Goal: Task Accomplishment & Management: Use online tool/utility

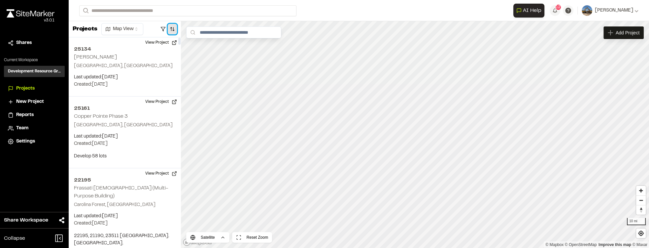
click at [172, 26] on button "button" at bounding box center [172, 29] width 9 height 11
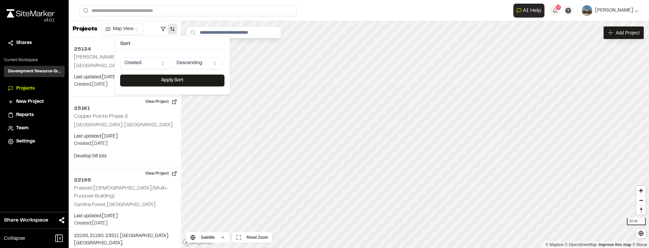
click at [156, 60] on html "Close sidebar v 3.0.1 Shares Current Workspace Development Resource Group DR Pr…" at bounding box center [324, 124] width 649 height 248
click at [169, 79] on button "Apply Sort" at bounding box center [172, 80] width 104 height 12
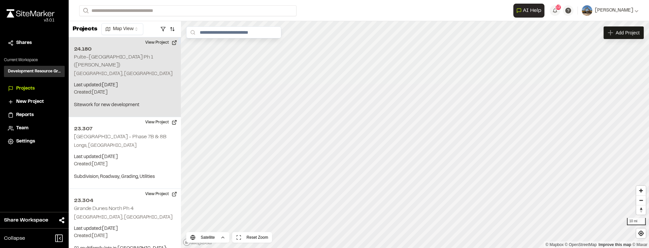
click at [154, 70] on p "Ocean Isle Beach, NC" at bounding box center [125, 73] width 102 height 7
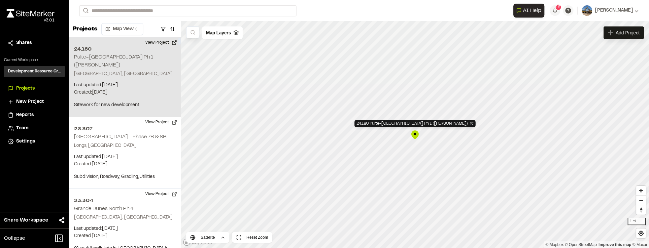
click at [153, 57] on h2 "Pulte-[GEOGRAPHIC_DATA] Ph 1 ([PERSON_NAME])" at bounding box center [113, 61] width 79 height 13
click at [338, 123] on div "24.180 Pulte-Marshwood Landing Ph 1 (McMullen)" at bounding box center [415, 123] width 121 height 7
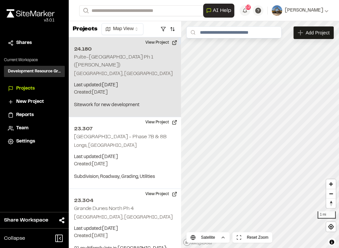
click at [145, 72] on div "24.180 Pulte-Marshwood Landing Ph 1 (McMullen) Ocean Isle Beach, NC Last update…" at bounding box center [125, 77] width 112 height 80
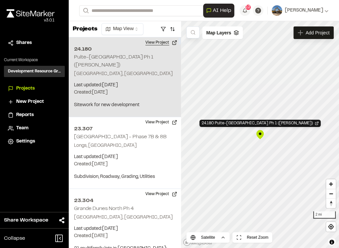
click at [164, 42] on button "View Project" at bounding box center [161, 42] width 40 height 11
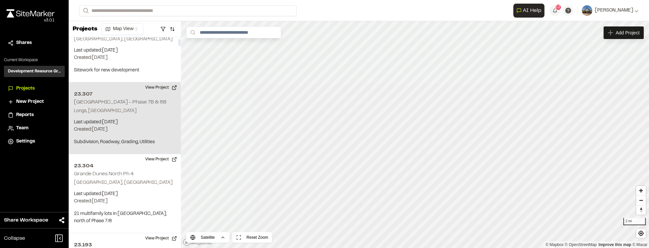
scroll to position [38, 0]
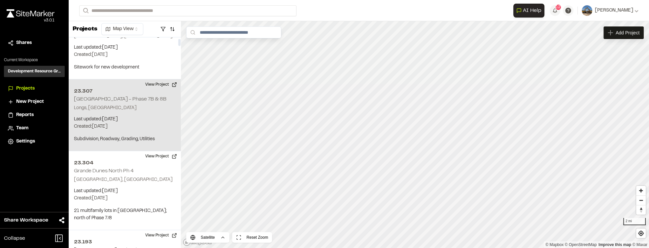
click at [153, 116] on p "Last updated: Oct 7, 2025" at bounding box center [125, 119] width 102 height 7
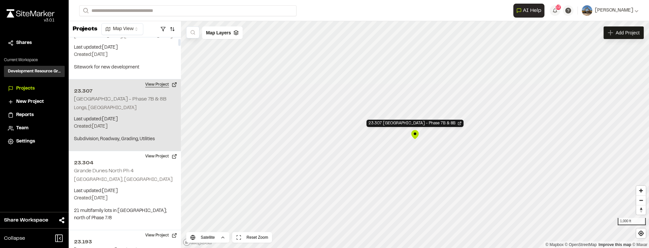
click at [154, 79] on button "View Project" at bounding box center [161, 84] width 40 height 11
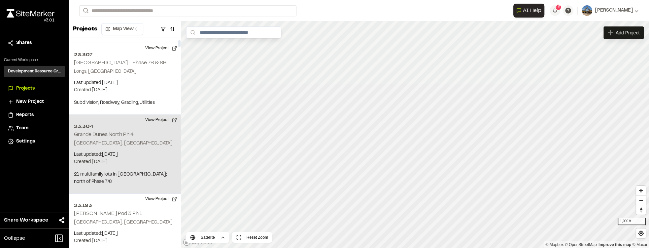
scroll to position [75, 0]
click at [120, 150] on p "Last updated: Oct 7, 2025" at bounding box center [125, 153] width 102 height 7
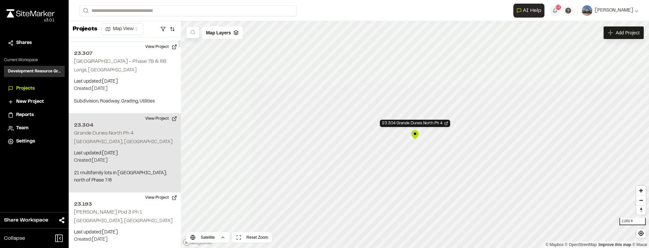
click at [147, 127] on div "23.304 Grande Dunes North Ph 4 North Myrtle Beach, SC Last updated: Oct 7, 2025…" at bounding box center [125, 152] width 112 height 79
click at [161, 113] on button "View Project" at bounding box center [161, 118] width 40 height 11
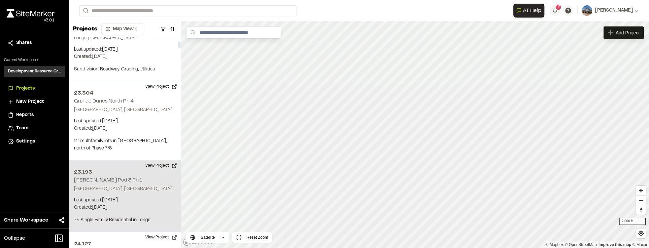
scroll to position [113, 0]
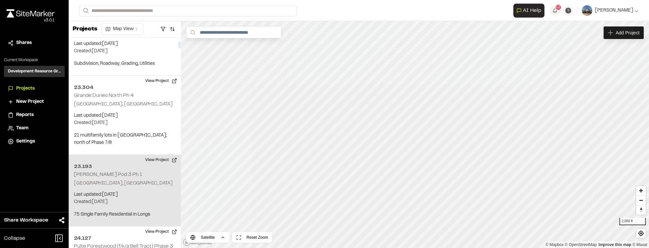
click at [133, 172] on h2 "Lennar Sandridge Pod 3 Ph 1" at bounding box center [108, 174] width 68 height 5
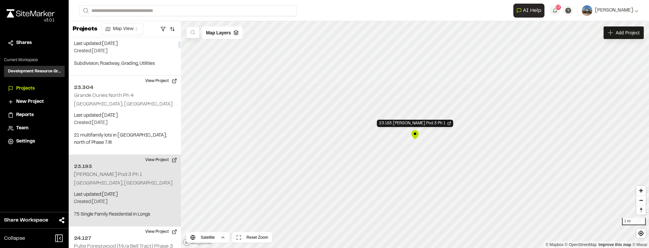
click at [139, 180] on p "North Myrtle Beach, SC" at bounding box center [125, 183] width 102 height 7
click at [152, 155] on button "View Project" at bounding box center [161, 160] width 40 height 11
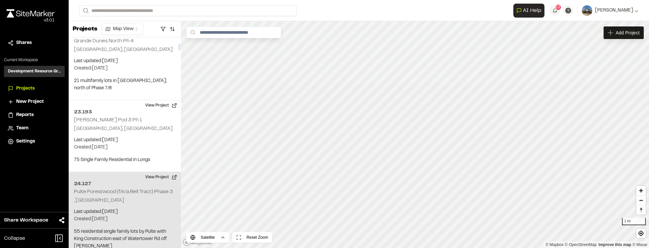
scroll to position [189, 0]
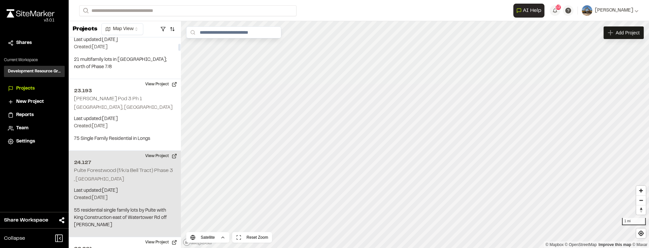
click at [114, 176] on p ", SC" at bounding box center [125, 179] width 102 height 7
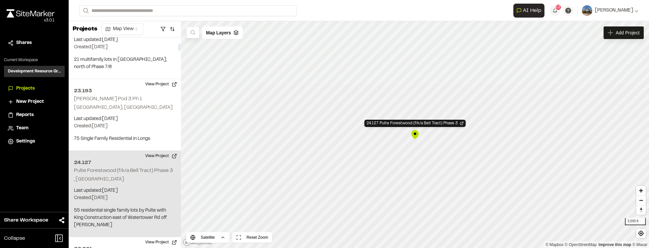
click at [114, 187] on p "Last updated: Oct 7, 2025" at bounding box center [125, 190] width 102 height 7
click at [126, 159] on h2 "24.127" at bounding box center [125, 163] width 102 height 8
click at [167, 151] on button "View Project" at bounding box center [161, 156] width 40 height 11
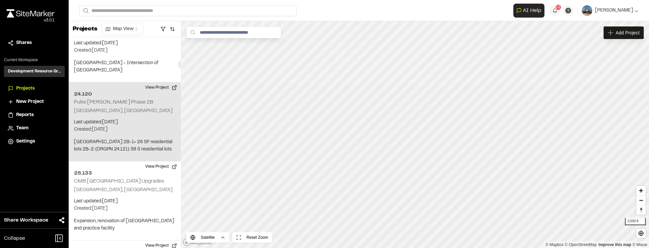
scroll to position [717, 0]
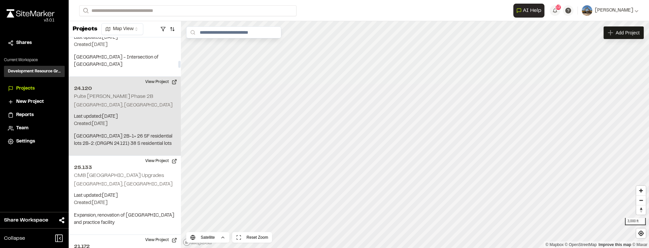
click at [125, 113] on p "Last updated: Oct 7, 2025" at bounding box center [125, 116] width 102 height 7
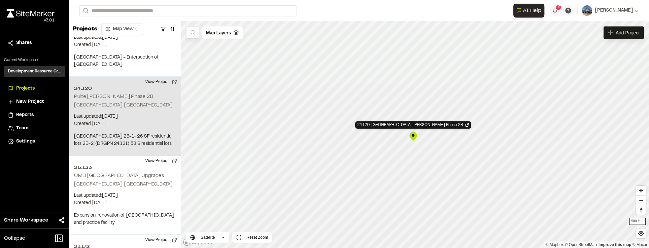
click at [338, 132] on div "24.120 Pulte Hague Marina Phase 2B" at bounding box center [413, 136] width 10 height 10
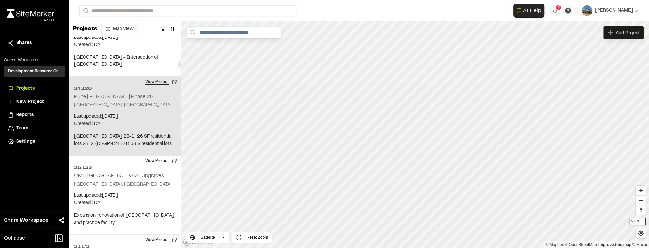
click at [157, 77] on button "View Project" at bounding box center [161, 82] width 40 height 11
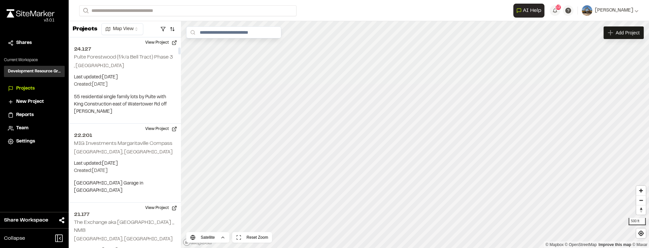
scroll to position [226, 0]
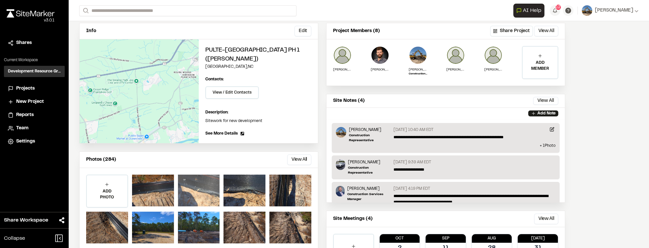
scroll to position [38, 0]
click at [180, 191] on div at bounding box center [199, 190] width 42 height 32
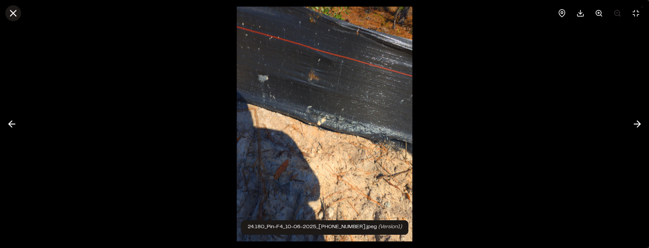
click at [18, 14] on icon at bounding box center [13, 13] width 11 height 11
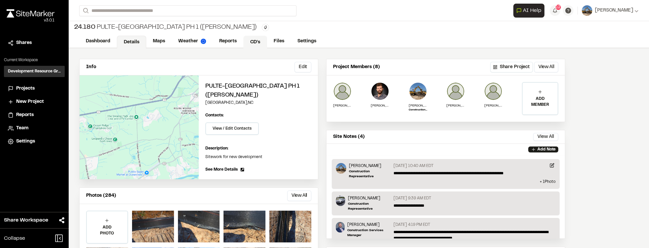
scroll to position [0, 0]
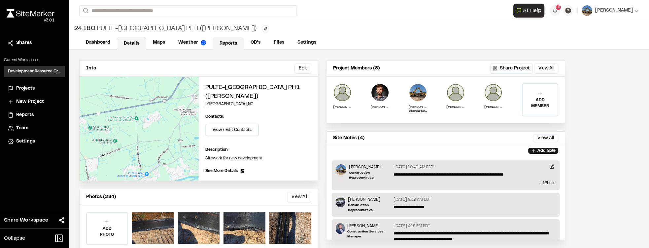
click at [234, 44] on link "Reports" at bounding box center [228, 43] width 31 height 13
click at [163, 41] on link "Maps" at bounding box center [159, 43] width 26 height 13
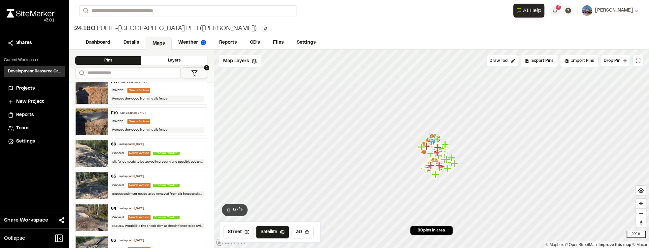
scroll to position [226, 0]
click at [162, 142] on div "66 Last updated Oct 2, 2025" at bounding box center [157, 144] width 93 height 6
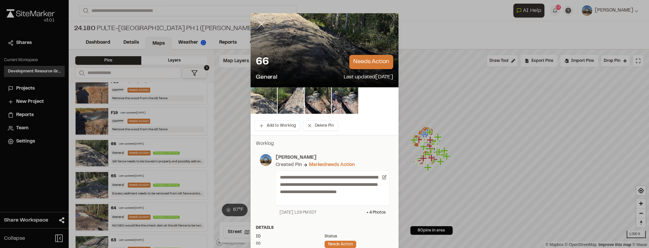
click at [256, 26] on icon at bounding box center [261, 23] width 11 height 11
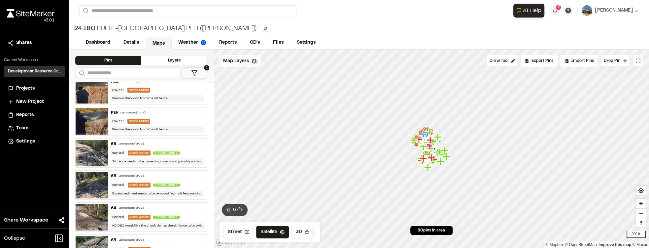
click at [239, 60] on span "Map Layers" at bounding box center [236, 60] width 26 height 7
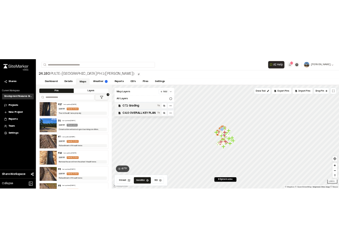
scroll to position [0, 0]
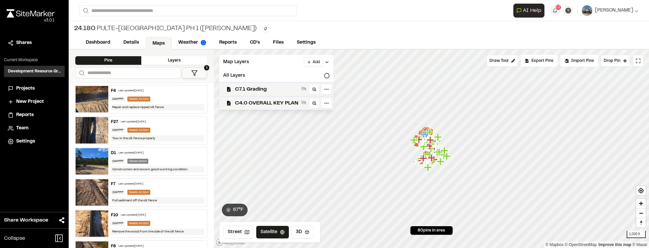
click at [309, 63] on html "Close sidebar v 3.0.1 Shares Current Workspace Development Resource Group DR Pr…" at bounding box center [324, 124] width 649 height 248
click at [305, 77] on link "Add Layer" at bounding box center [296, 74] width 50 height 11
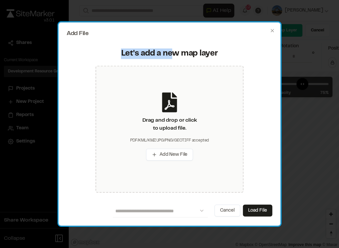
drag, startPoint x: 159, startPoint y: 27, endPoint x: 171, endPoint y: 48, distance: 24.2
click at [171, 48] on div "**********" at bounding box center [169, 123] width 222 height 203
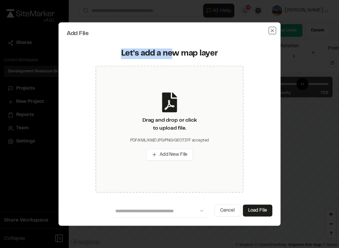
click at [273, 32] on icon "button" at bounding box center [271, 30] width 3 height 3
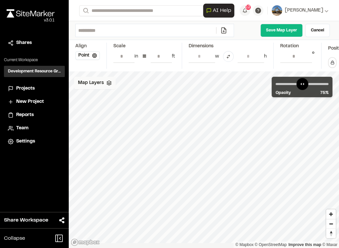
click at [107, 83] on polygon at bounding box center [109, 82] width 4 height 2
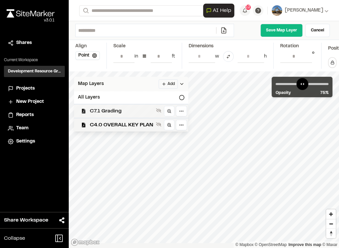
click at [128, 113] on span "C7.1 Grading" at bounding box center [121, 111] width 63 height 8
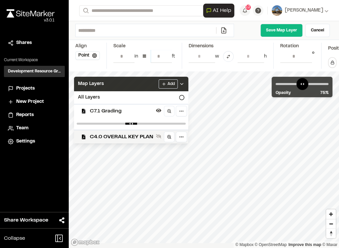
click at [165, 52] on input "**" at bounding box center [161, 56] width 21 height 13
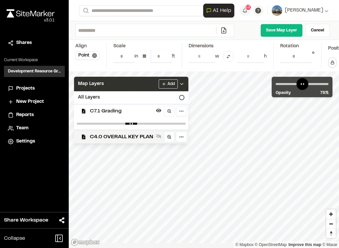
click at [165, 52] on input "**" at bounding box center [161, 56] width 21 height 13
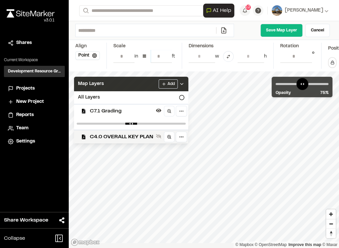
type input "**"
click at [165, 52] on input "**" at bounding box center [161, 56] width 21 height 13
click at [163, 65] on div "Scale * in = ** ft" at bounding box center [147, 56] width 69 height 26
click at [164, 90] on html "Close sidebar v 3.0.1 Shares Current Workspace Development Resource Group DR Pr…" at bounding box center [169, 124] width 339 height 248
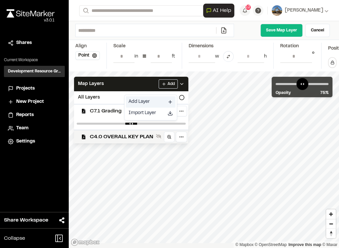
click at [147, 101] on link "Add Layer" at bounding box center [151, 101] width 50 height 11
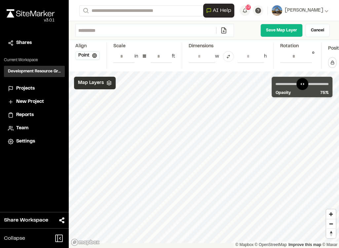
click at [107, 86] on icon at bounding box center [108, 82] width 5 height 5
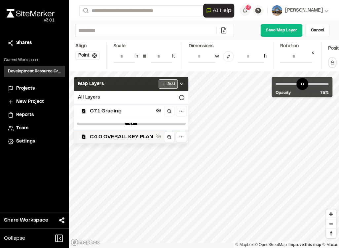
click at [162, 87] on html "Close sidebar v 3.0.1 Shares Current Workspace Development Resource Group DR Pr…" at bounding box center [169, 124] width 339 height 248
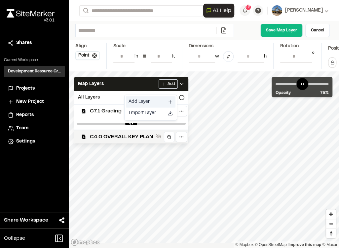
click at [159, 104] on link "Add Layer" at bounding box center [151, 101] width 50 height 11
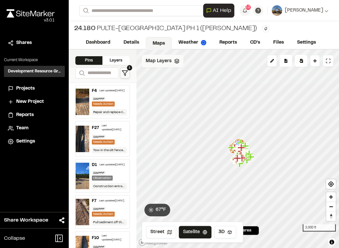
click at [158, 63] on span "Map Layers" at bounding box center [159, 60] width 26 height 7
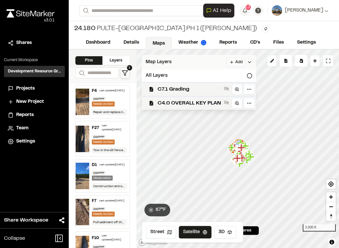
click at [229, 63] on html "Close sidebar v 3.0.1 Shares Current Workspace Development Resource Group DR Pr…" at bounding box center [169, 124] width 339 height 248
click at [224, 75] on link "Add Layer" at bounding box center [219, 74] width 50 height 11
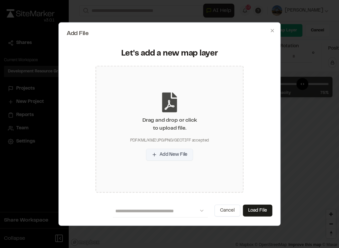
click at [165, 155] on button "Add New File" at bounding box center [169, 154] width 47 height 12
click at [175, 156] on button "Add New File" at bounding box center [169, 154] width 47 height 12
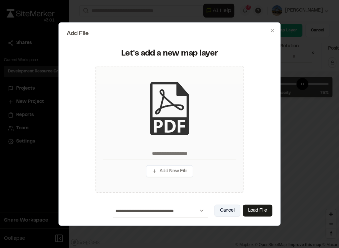
click at [222, 206] on button "Cancel" at bounding box center [227, 210] width 26 height 12
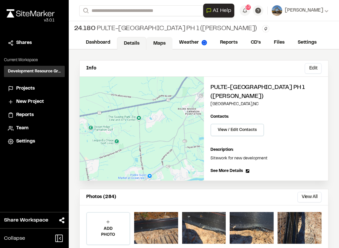
click at [163, 44] on link "Maps" at bounding box center [159, 43] width 26 height 13
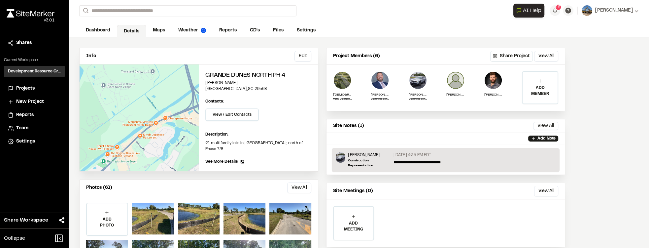
scroll to position [19, 0]
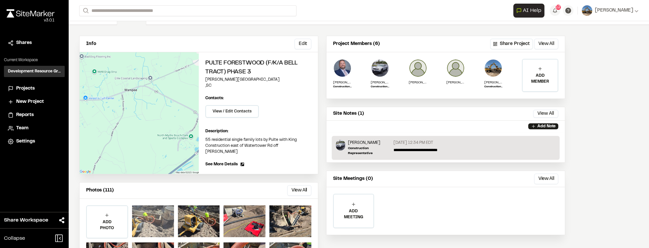
scroll to position [38, 0]
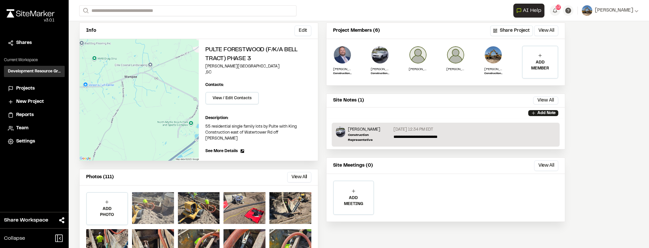
click at [156, 212] on div at bounding box center [153, 208] width 42 height 32
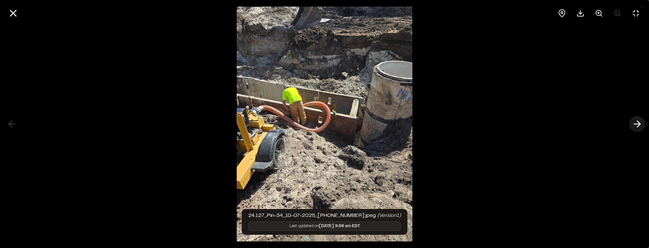
click at [641, 123] on icon at bounding box center [637, 123] width 11 height 11
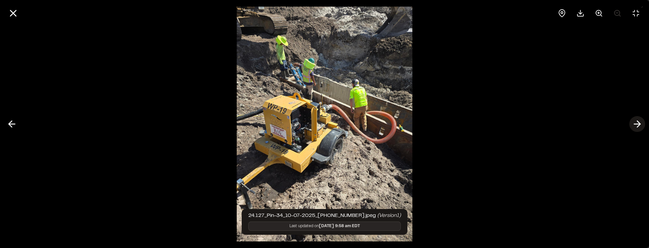
click at [639, 127] on icon at bounding box center [637, 123] width 11 height 11
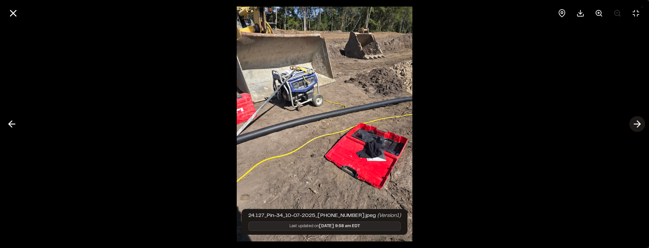
click at [639, 127] on icon at bounding box center [637, 123] width 11 height 11
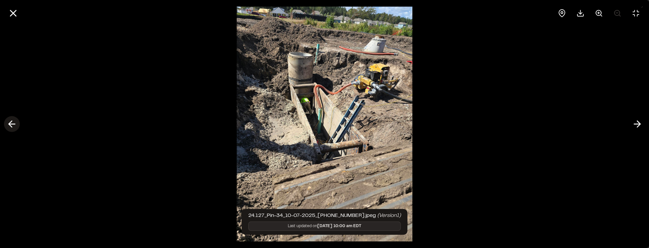
click at [13, 122] on icon at bounding box center [12, 123] width 11 height 11
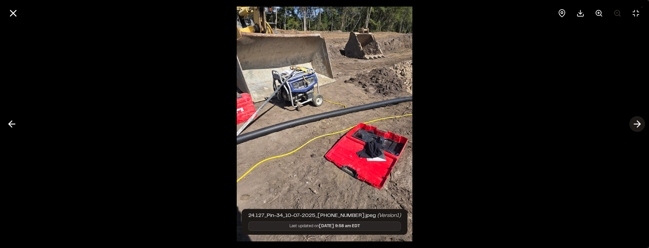
click at [640, 127] on icon at bounding box center [637, 123] width 11 height 11
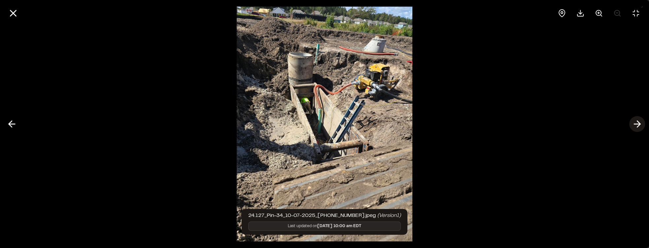
click at [640, 127] on icon at bounding box center [637, 123] width 11 height 11
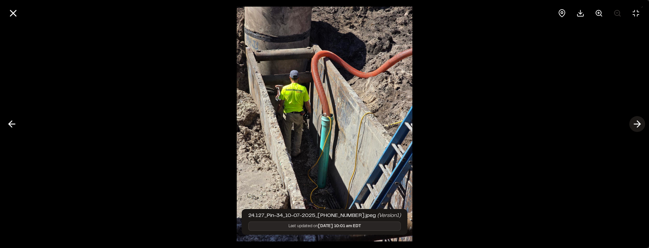
click at [640, 127] on icon at bounding box center [637, 123] width 11 height 11
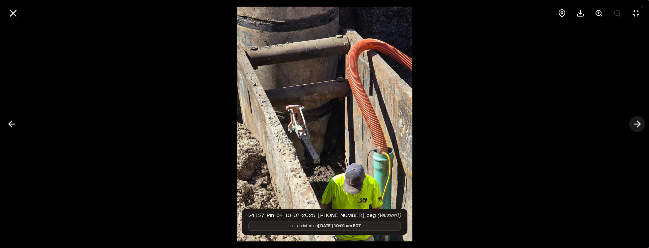
click at [640, 127] on icon at bounding box center [637, 123] width 11 height 11
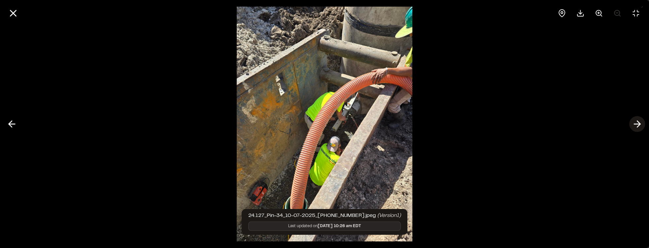
click at [640, 127] on icon at bounding box center [637, 123] width 11 height 11
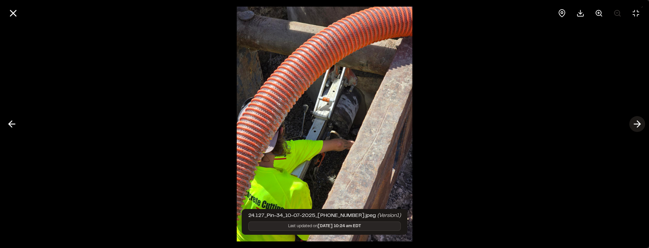
click at [640, 127] on icon at bounding box center [637, 123] width 11 height 11
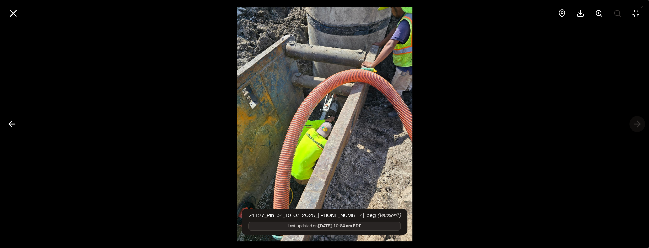
click at [640, 127] on div at bounding box center [324, 124] width 649 height 248
click at [14, 13] on icon at bounding box center [13, 13] width 11 height 11
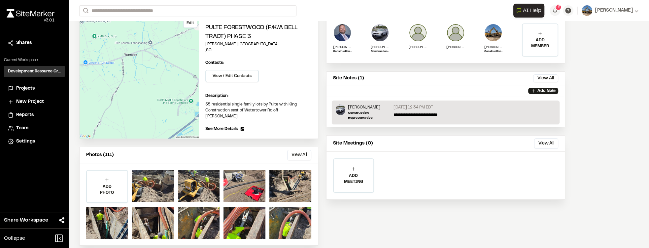
scroll to position [60, 0]
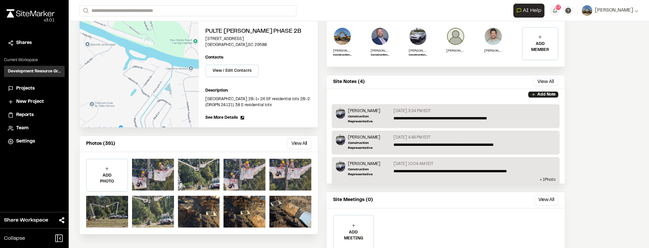
scroll to position [56, 0]
click at [139, 170] on div at bounding box center [153, 174] width 42 height 32
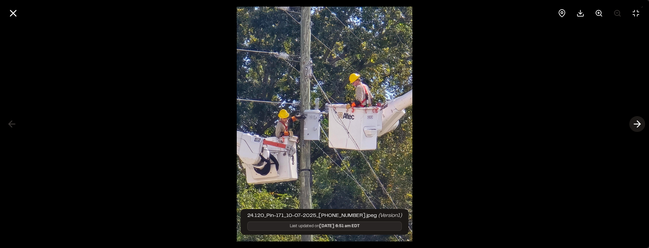
click at [638, 124] on line at bounding box center [637, 124] width 6 height 0
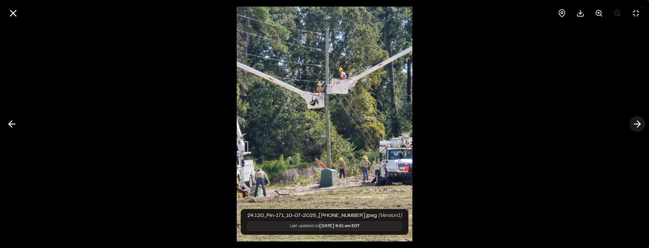
click at [639, 124] on line at bounding box center [637, 124] width 6 height 0
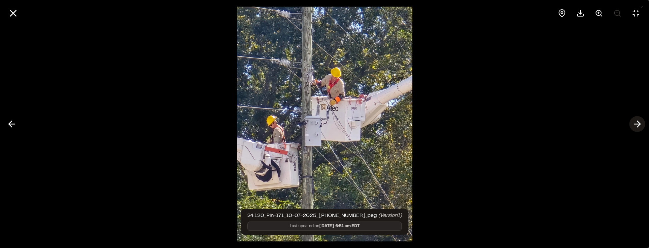
click at [637, 124] on line at bounding box center [637, 124] width 6 height 0
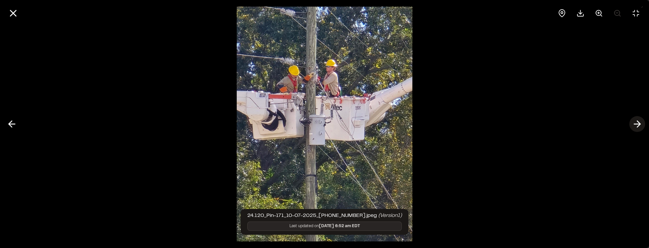
click at [637, 124] on line at bounding box center [637, 124] width 6 height 0
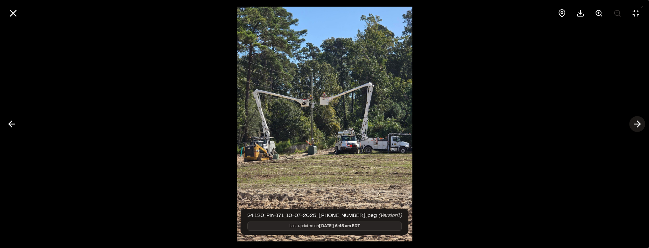
click at [637, 124] on line at bounding box center [637, 124] width 6 height 0
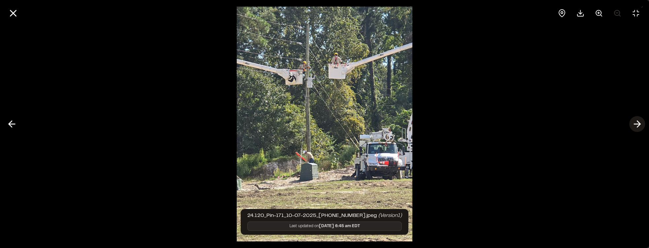
click at [637, 124] on line at bounding box center [637, 124] width 6 height 0
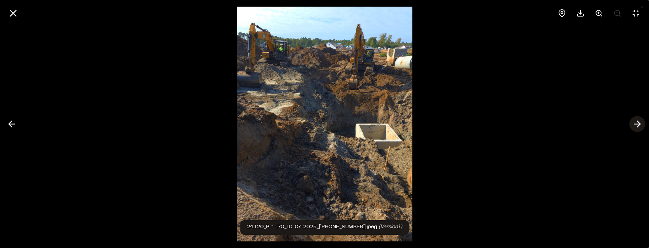
click at [637, 124] on line at bounding box center [637, 124] width 6 height 0
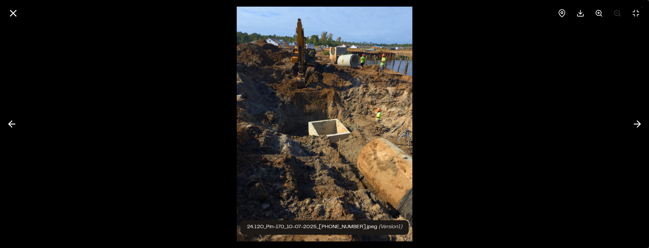
click at [576, 105] on div at bounding box center [324, 124] width 649 height 248
click at [635, 123] on icon at bounding box center [637, 123] width 11 height 11
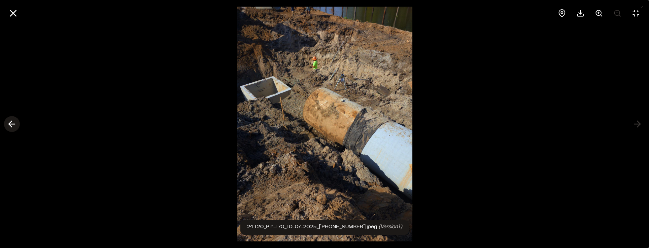
click at [9, 125] on polyline at bounding box center [10, 124] width 3 height 6
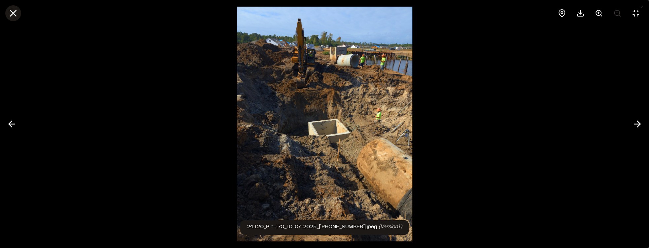
click at [15, 17] on icon at bounding box center [13, 13] width 11 height 11
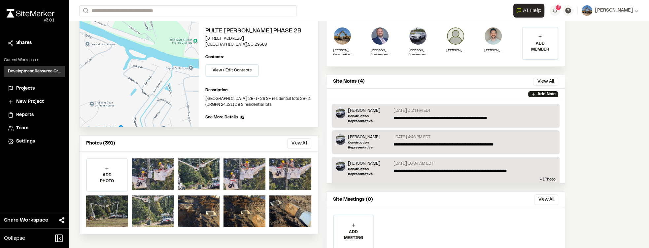
scroll to position [0, 0]
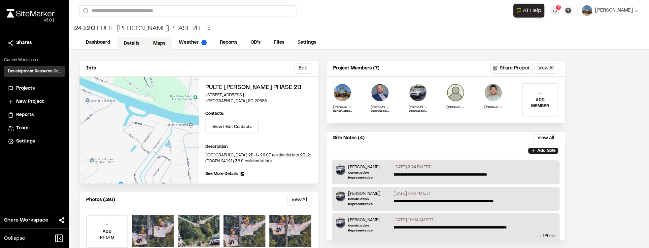
click at [149, 40] on link "Maps" at bounding box center [159, 43] width 26 height 13
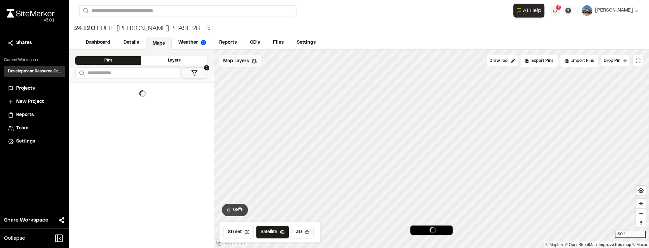
click at [246, 63] on span "Map Layers" at bounding box center [236, 60] width 26 height 7
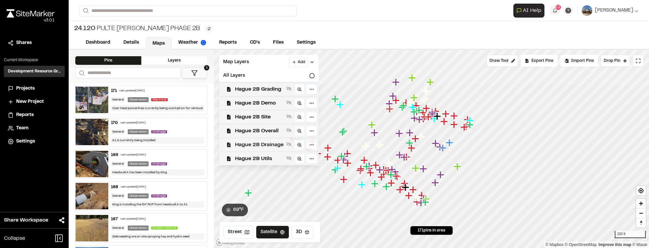
click at [281, 142] on span "Hague 2B Drainage" at bounding box center [259, 145] width 49 height 8
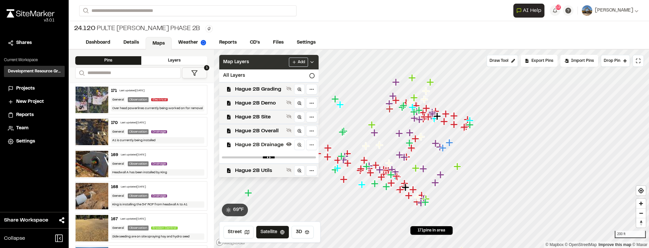
click at [312, 63] on icon at bounding box center [311, 61] width 5 height 5
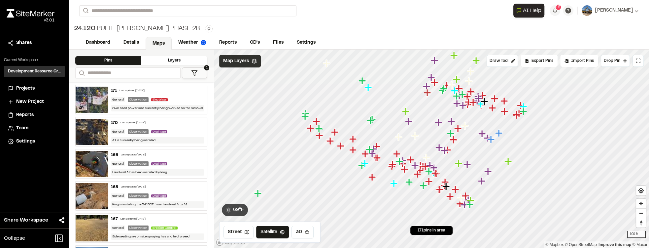
drag, startPoint x: 434, startPoint y: 157, endPoint x: 468, endPoint y: 163, distance: 35.2
click at [468, 163] on icon "Map marker" at bounding box center [467, 164] width 9 height 9
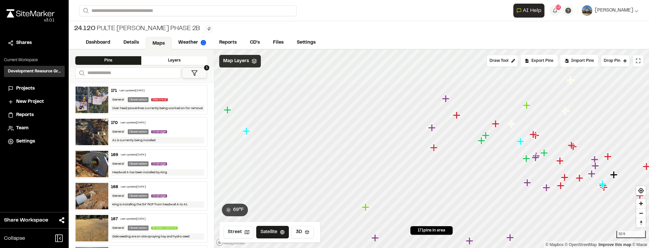
click at [428, 128] on icon "Map marker" at bounding box center [432, 127] width 9 height 9
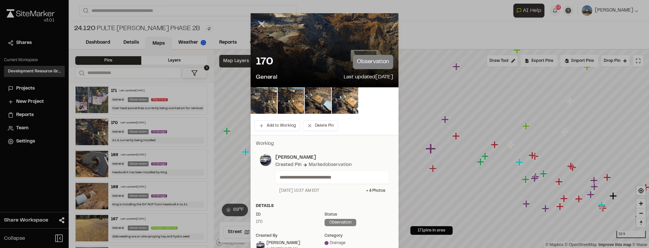
click at [262, 23] on icon at bounding box center [261, 23] width 11 height 11
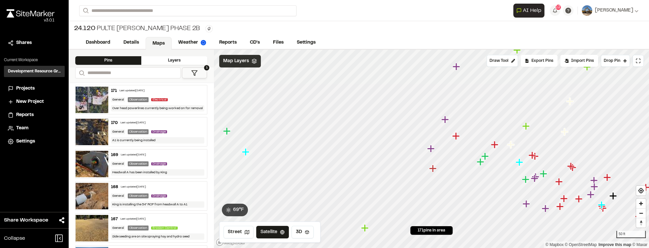
click at [97, 97] on img at bounding box center [92, 100] width 33 height 26
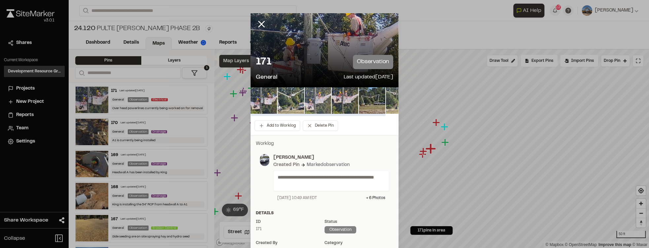
click at [305, 93] on img at bounding box center [318, 100] width 26 height 26
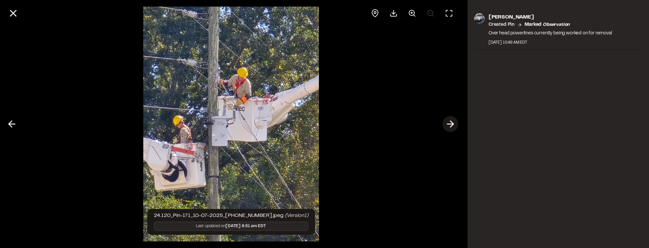
click at [454, 125] on icon at bounding box center [450, 123] width 11 height 11
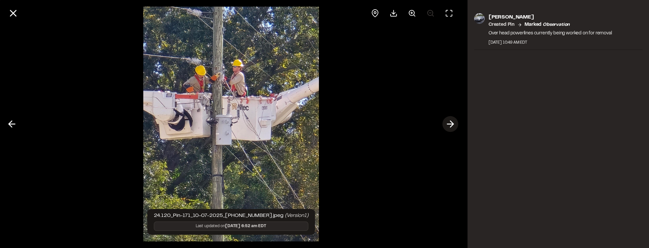
click at [454, 125] on icon at bounding box center [450, 123] width 11 height 11
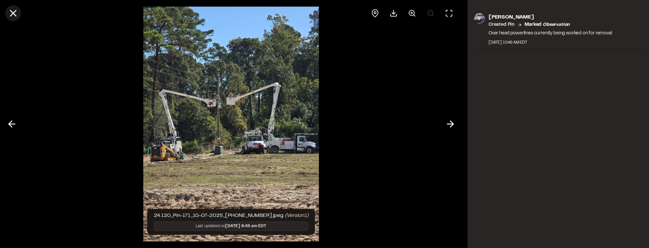
click at [14, 14] on line at bounding box center [14, 14] width 6 height 6
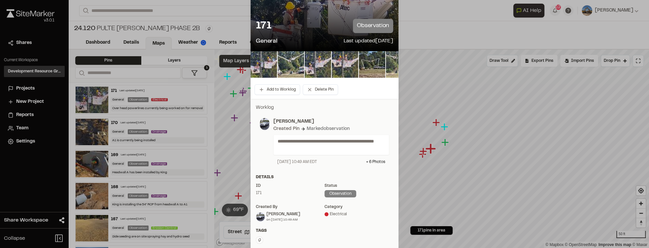
scroll to position [38, 0]
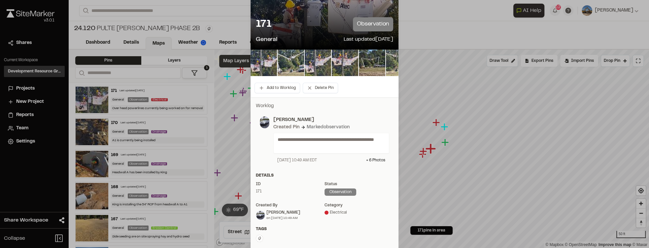
click at [251, 39] on div "171 observation General Last updated Oct 7, 2025" at bounding box center [325, 31] width 148 height 38
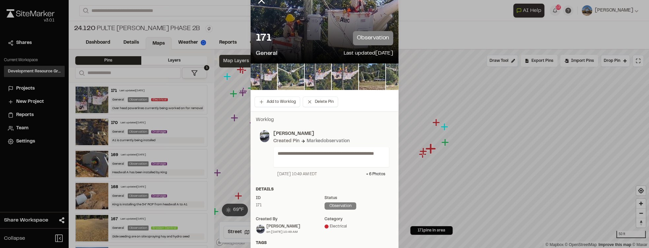
scroll to position [0, 0]
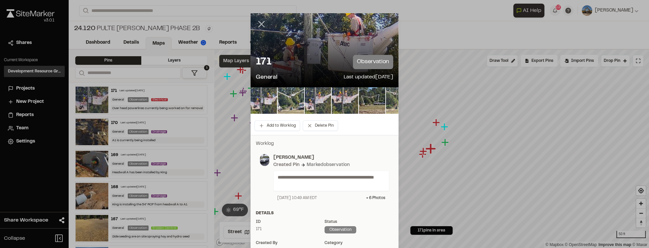
click at [261, 25] on icon at bounding box center [261, 23] width 11 height 11
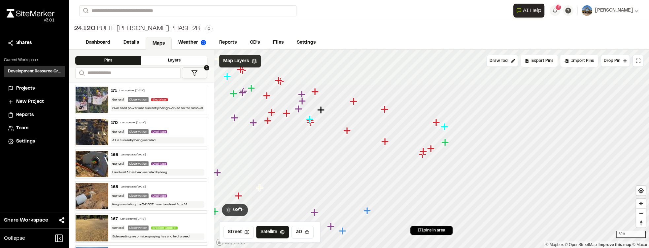
click at [90, 166] on img at bounding box center [92, 164] width 33 height 26
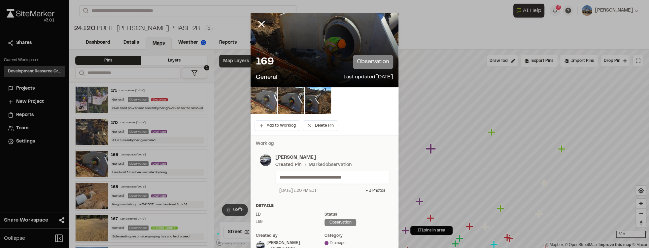
click at [259, 101] on img at bounding box center [264, 100] width 26 height 26
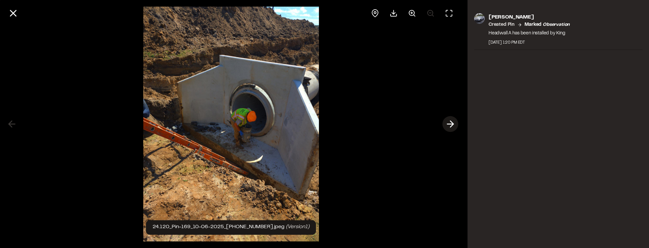
click at [454, 123] on icon at bounding box center [450, 123] width 11 height 11
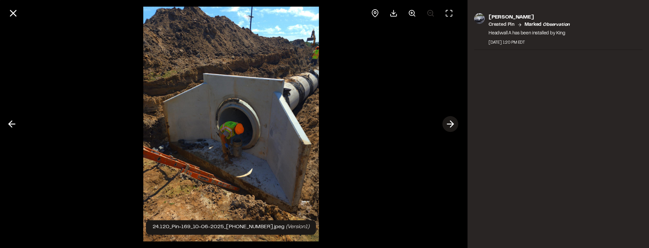
click at [453, 123] on polyline at bounding box center [451, 124] width 3 height 6
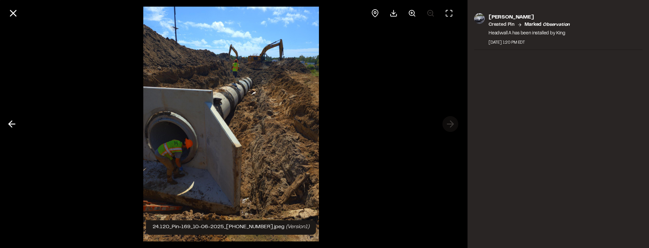
click at [453, 123] on div at bounding box center [231, 124] width 462 height 248
click at [10, 16] on icon at bounding box center [13, 13] width 11 height 11
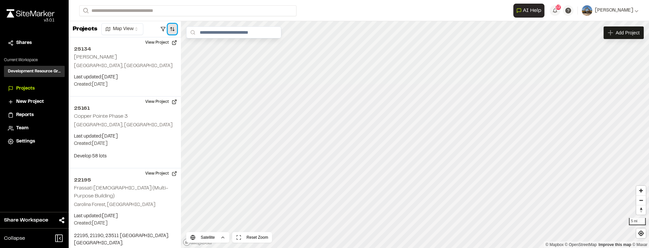
click at [172, 31] on button "button" at bounding box center [172, 29] width 9 height 11
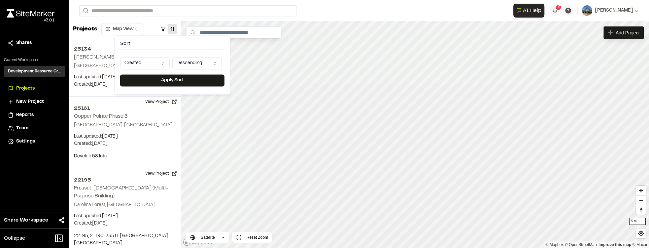
click at [159, 61] on html "Close sidebar v 3.0.1 Shares Current Workspace Development Resource Group DR Pr…" at bounding box center [324, 124] width 649 height 248
click at [168, 78] on button "Apply Sort" at bounding box center [172, 80] width 104 height 12
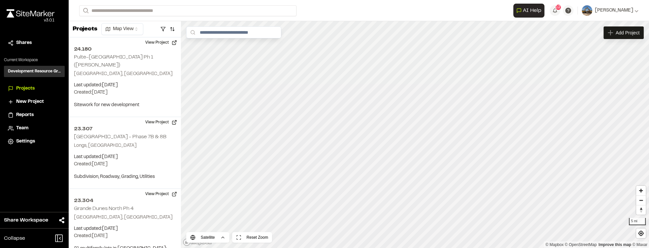
click at [562, 16] on div "**********" at bounding box center [575, 11] width 125 height 14
click at [560, 15] on button "12" at bounding box center [555, 10] width 11 height 11
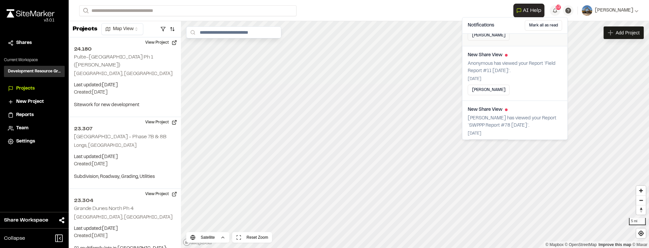
scroll to position [509, 0]
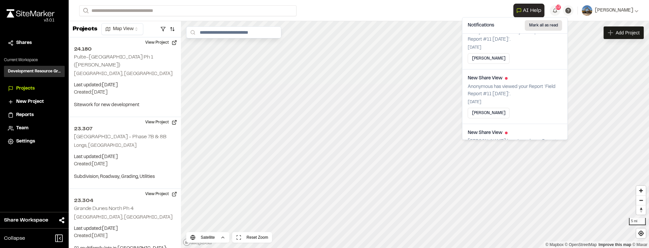
click at [540, 25] on button "Mark all as read" at bounding box center [543, 25] width 37 height 11
